Goal: Obtain resource: Download file/media

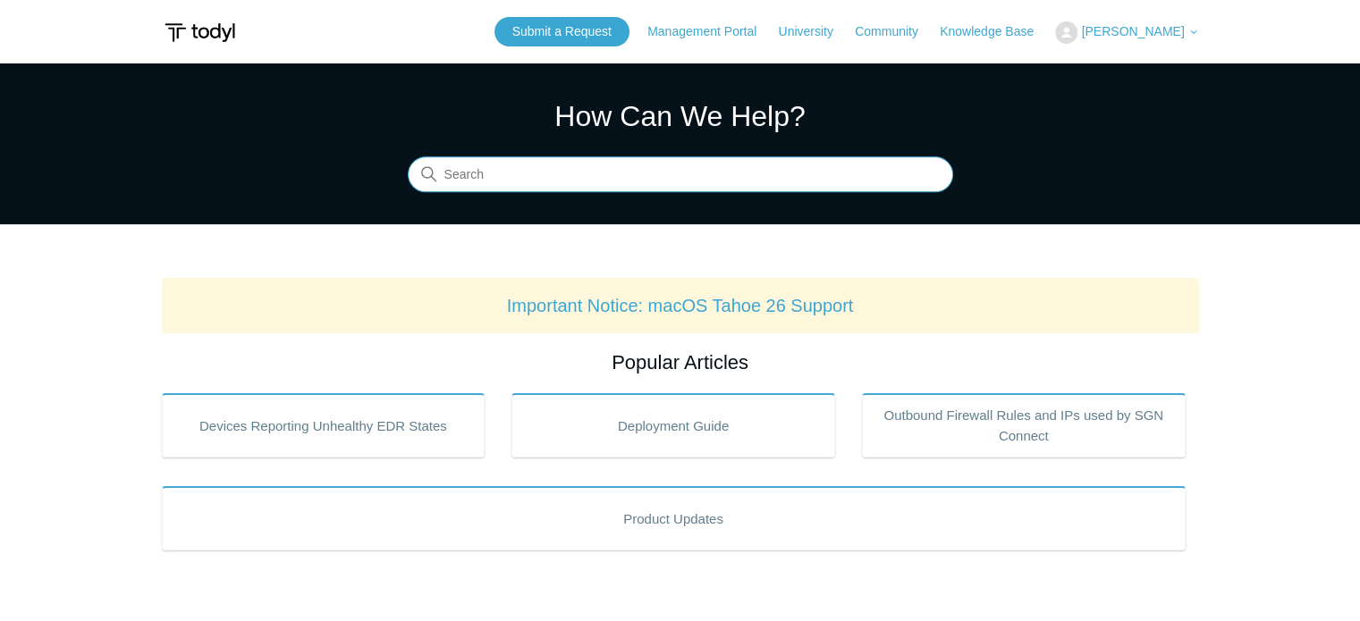
click at [606, 173] on input "Search" at bounding box center [680, 175] width 545 height 36
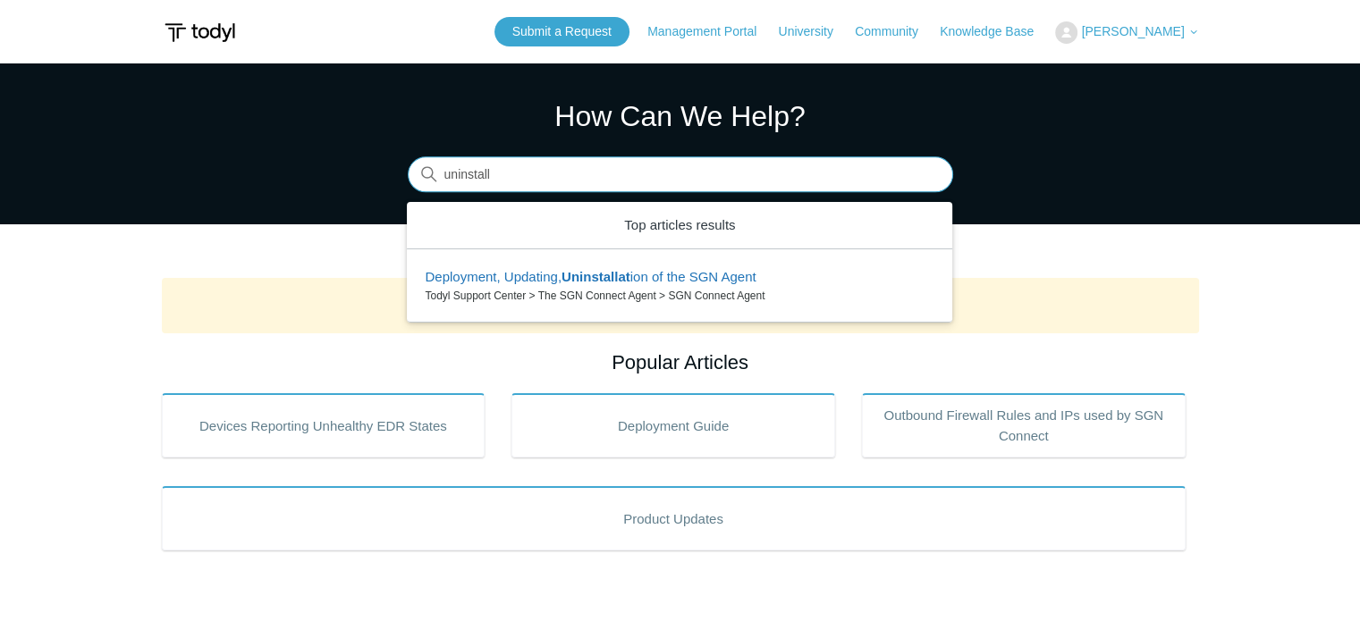
type input "uninstall"
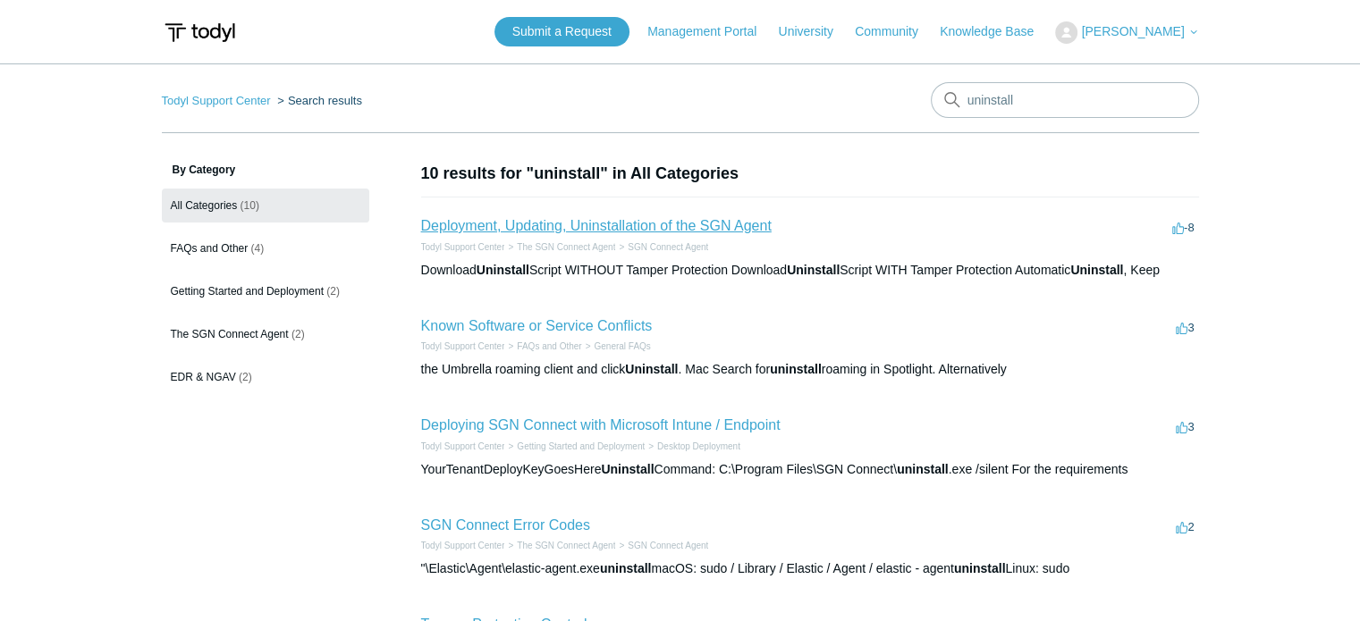
click at [673, 228] on link "Deployment, Updating, Uninstallation of the SGN Agent" at bounding box center [596, 225] width 350 height 15
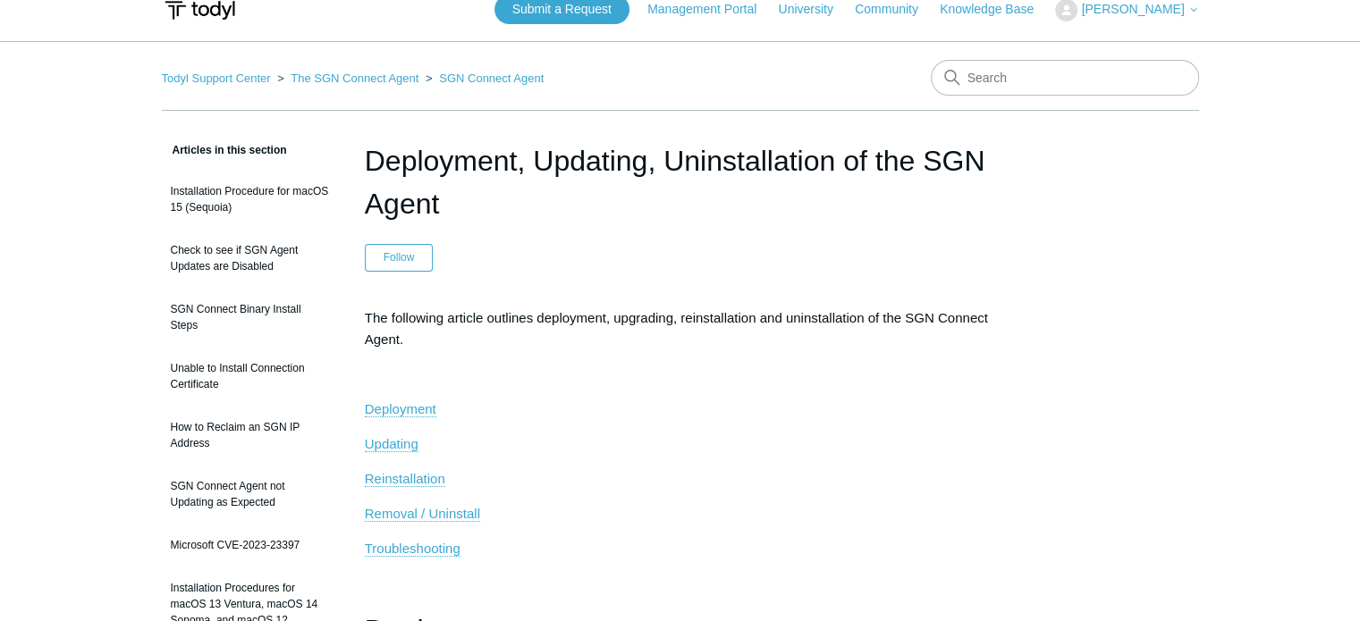
scroll to position [179, 0]
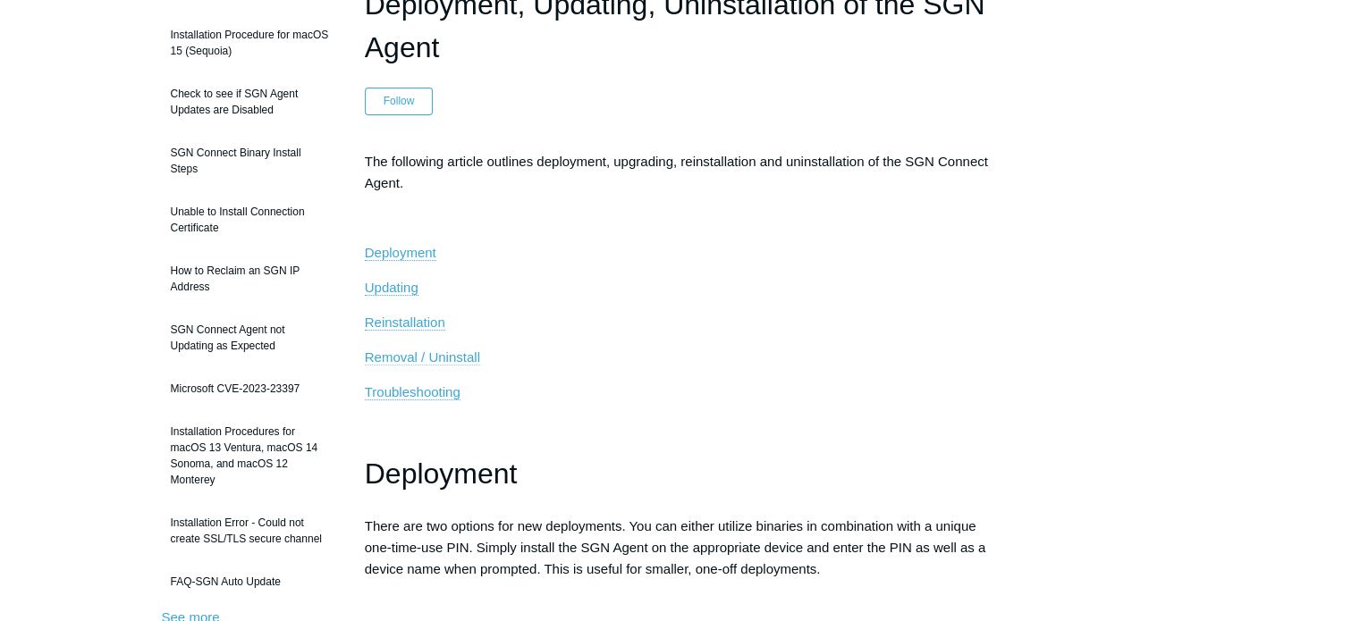
click at [453, 352] on span "Removal / Uninstall" at bounding box center [422, 357] width 115 height 15
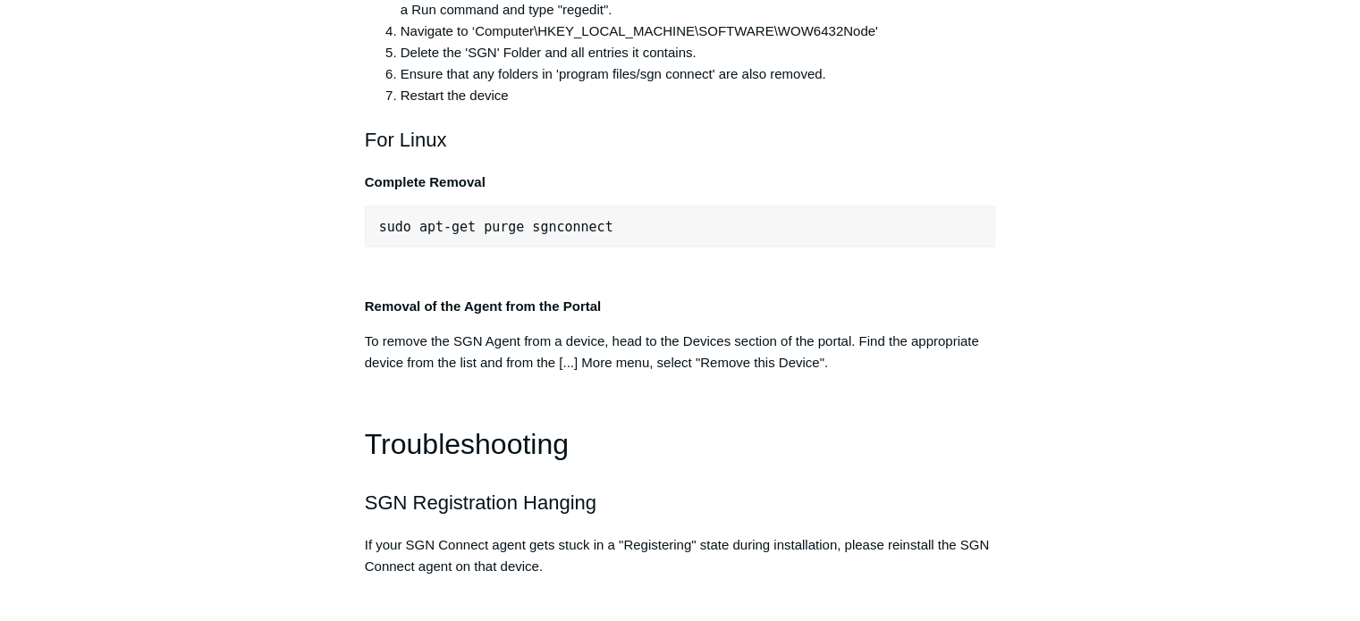
scroll to position [3835, 0]
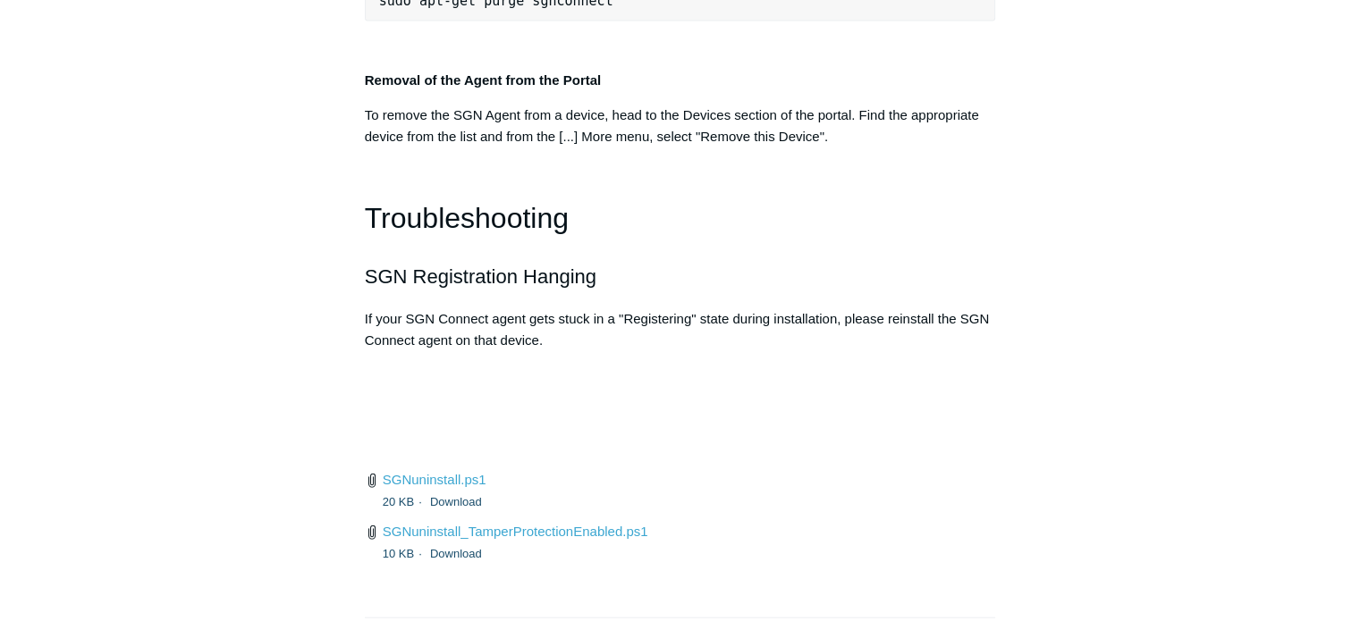
scroll to position [3745, 0]
